Goal: Find contact information: Find contact information

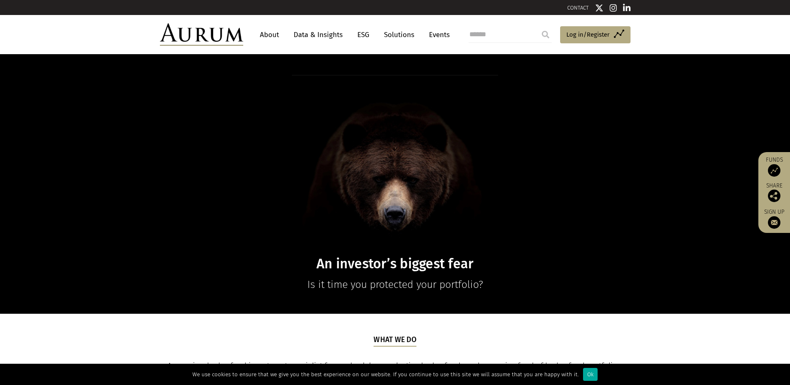
click at [265, 35] on link "About" at bounding box center [269, 34] width 27 height 15
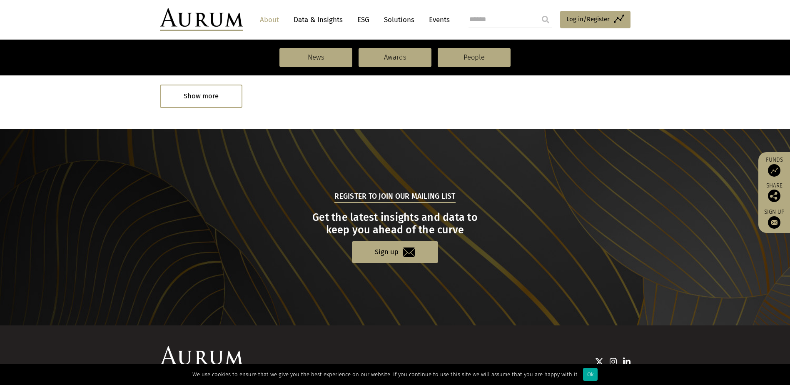
scroll to position [858, 0]
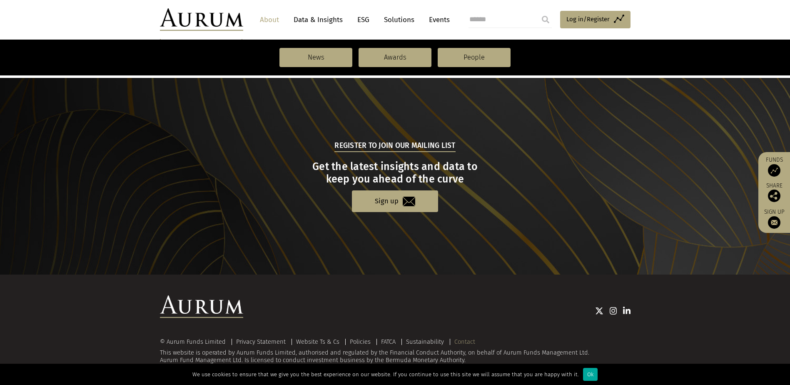
click at [462, 344] on link "Contact" at bounding box center [465, 341] width 21 height 7
